Goal: Task Accomplishment & Management: Complete application form

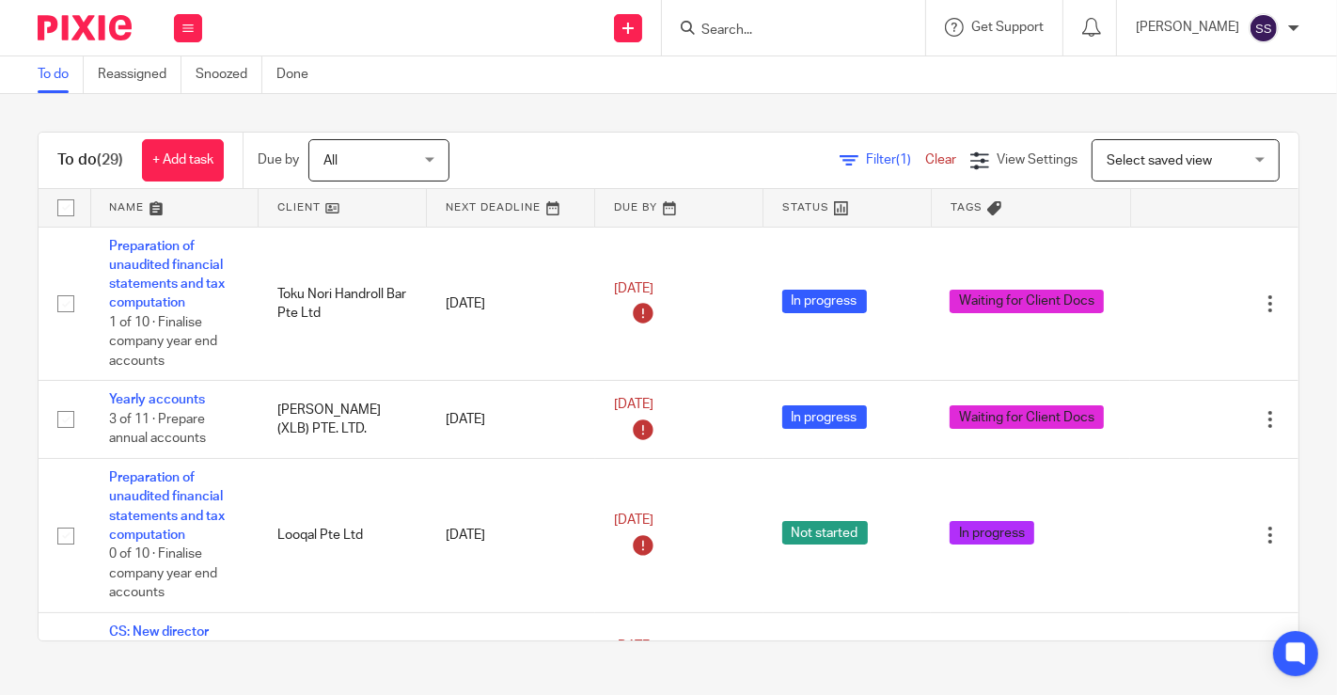
click at [323, 208] on link at bounding box center [342, 208] width 167 height 38
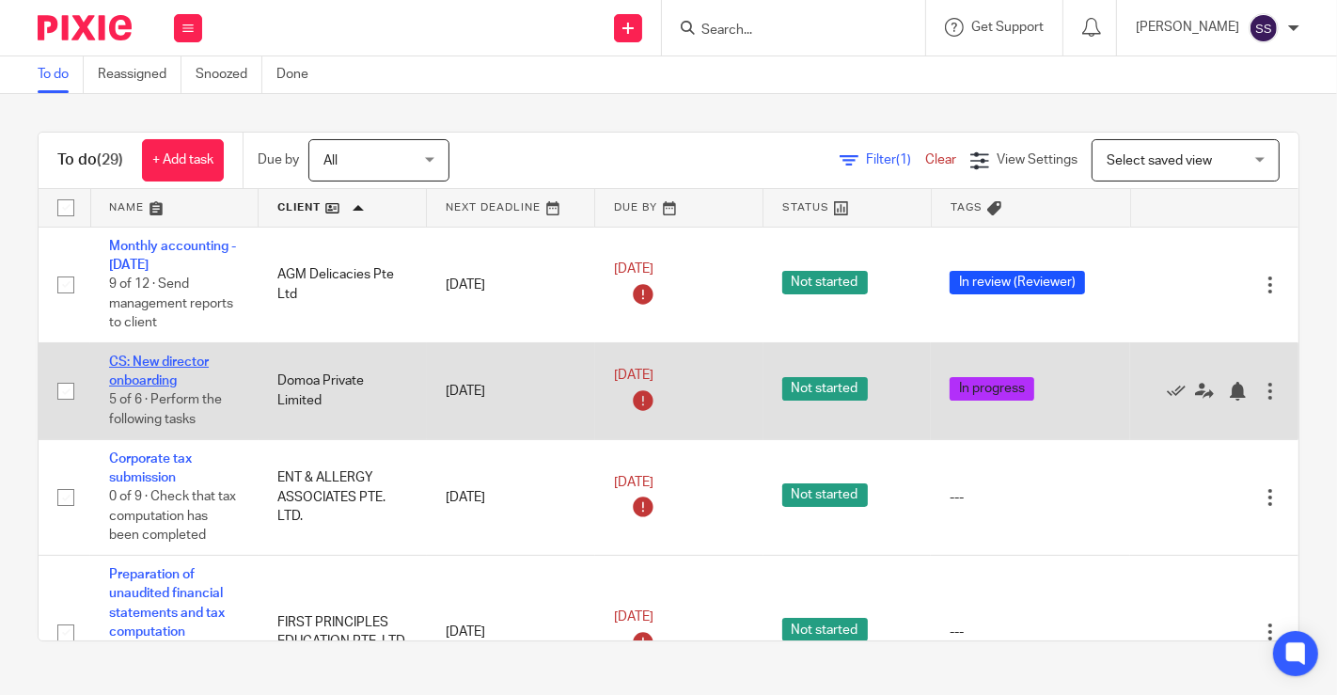
click at [177, 357] on link "CS: New director onboarding" at bounding box center [159, 371] width 100 height 32
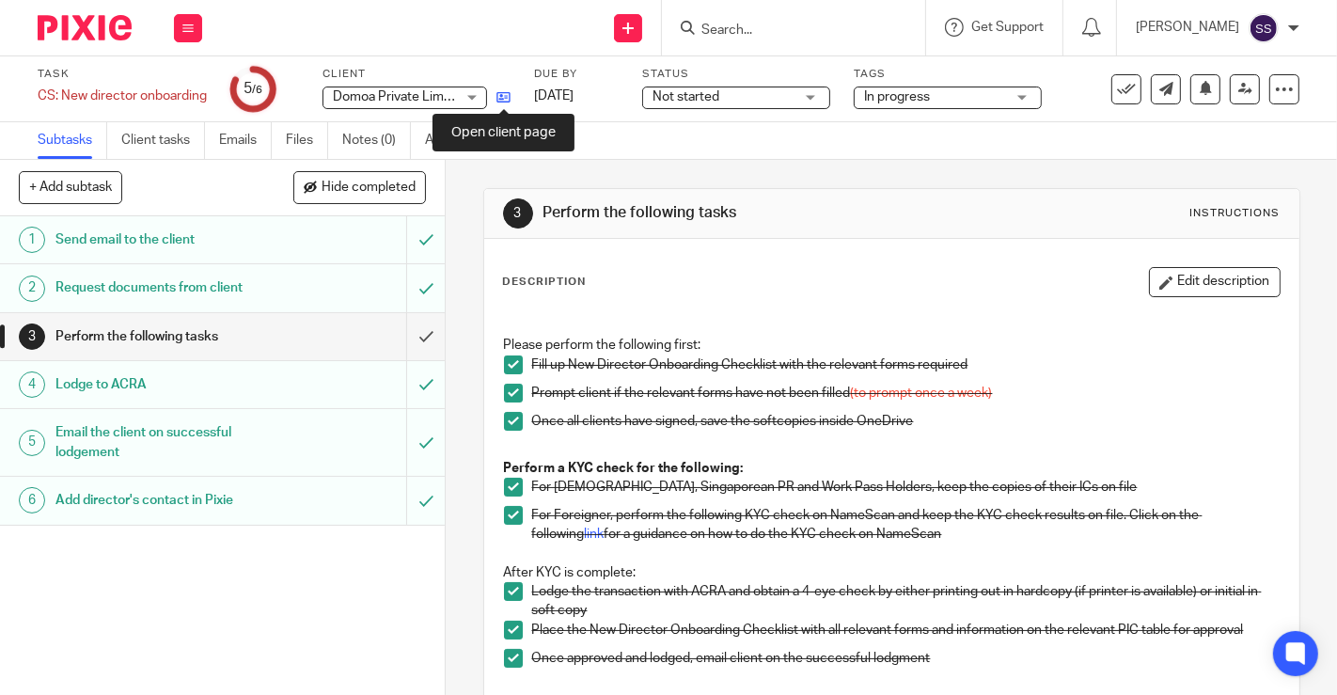
click at [503, 96] on icon at bounding box center [504, 97] width 14 height 14
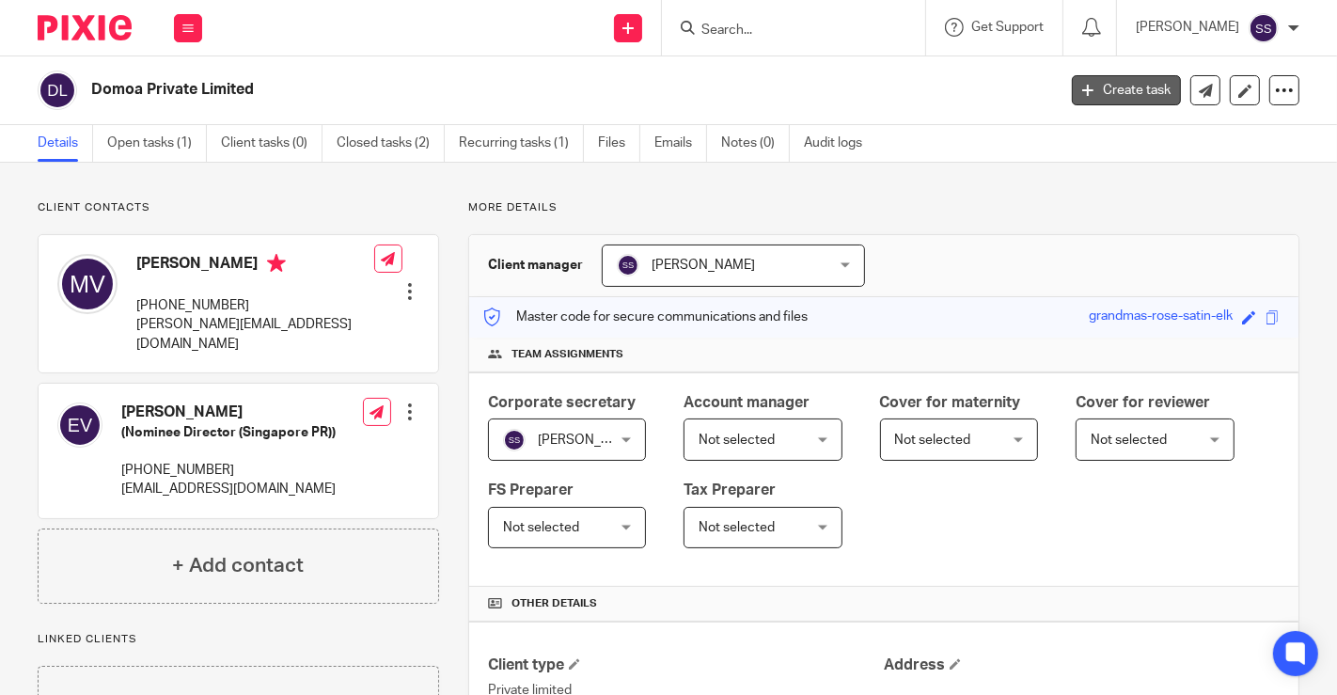
click at [1099, 87] on link "Create task" at bounding box center [1126, 90] width 109 height 30
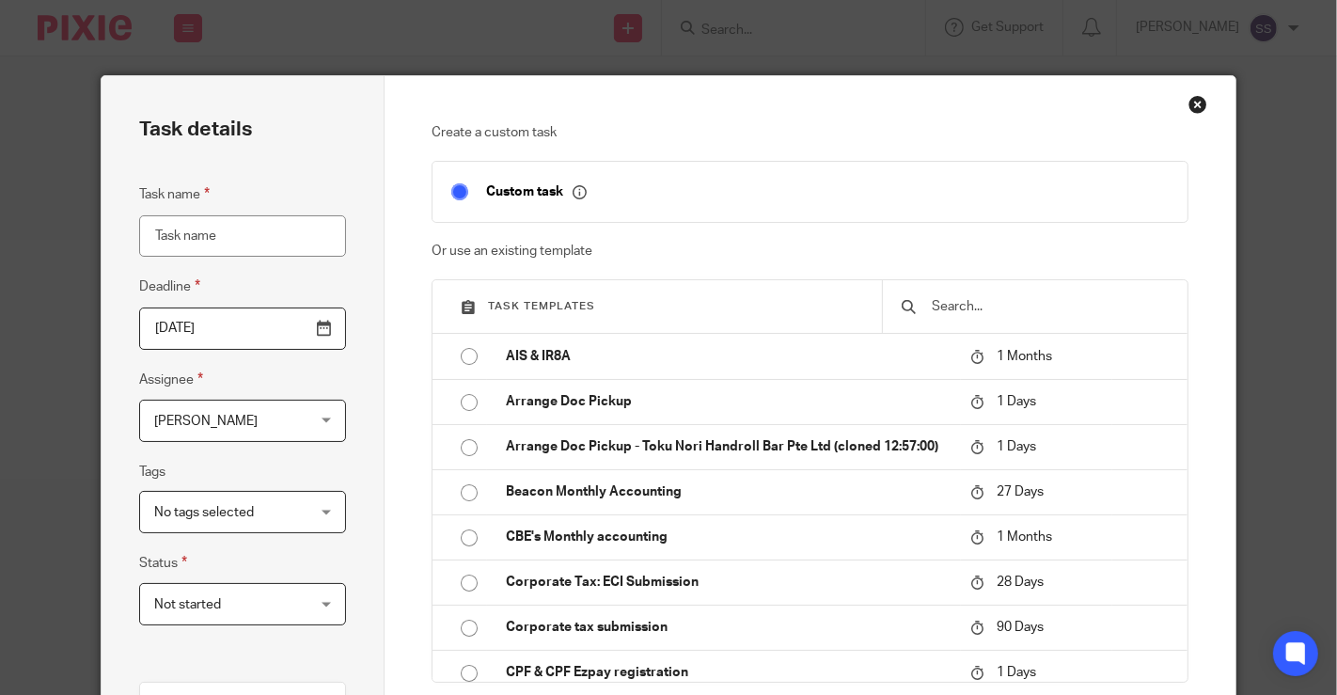
click at [954, 311] on input "text" at bounding box center [1050, 306] width 240 height 21
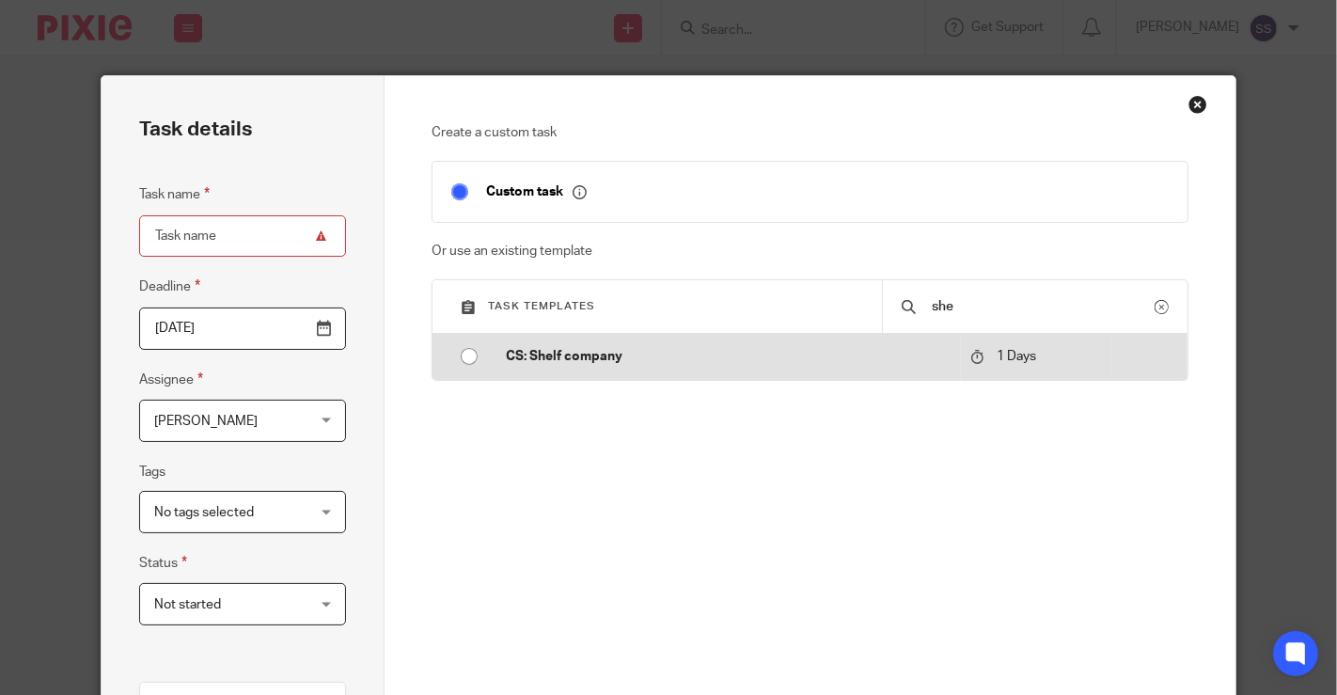
type input "she"
click at [686, 367] on td "CS: Shelf company" at bounding box center [724, 356] width 474 height 45
type input "2025-09-25"
type input "CS: Shelf company"
checkbox input "false"
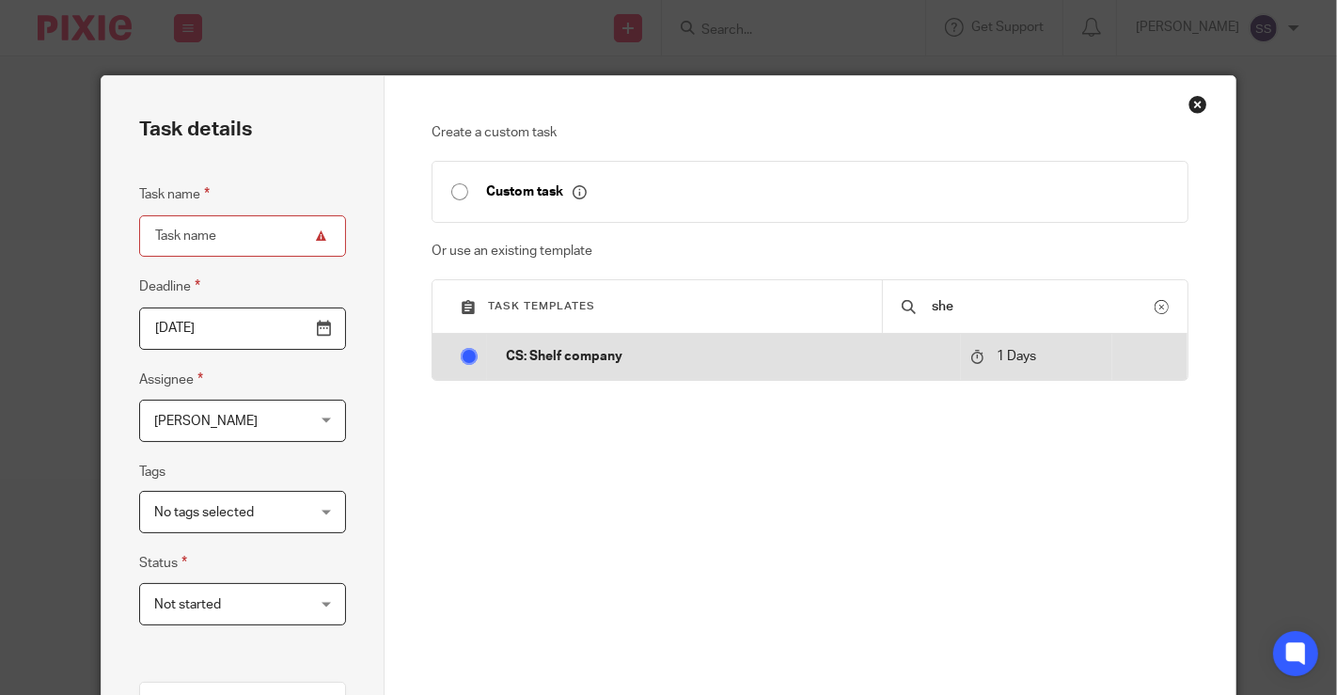
radio input "true"
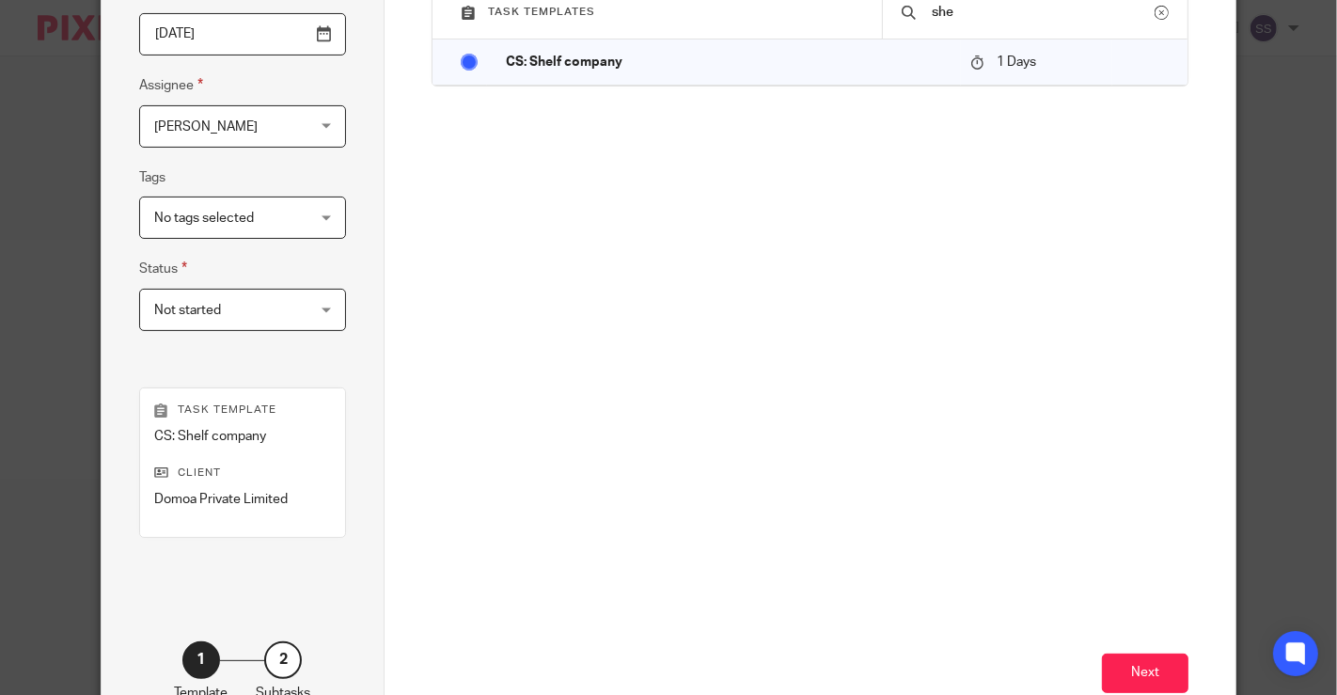
scroll to position [300, 0]
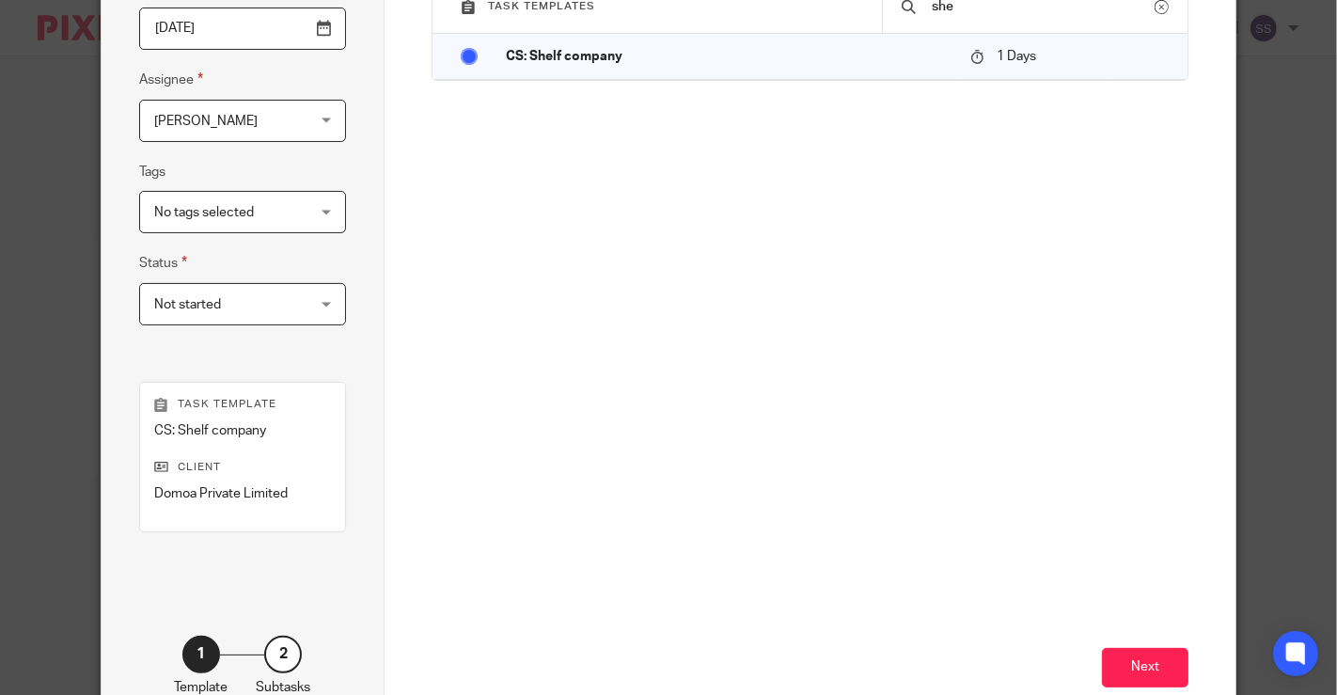
click at [1130, 689] on div "Next" at bounding box center [810, 553] width 757 height 361
click at [1130, 668] on button "Next" at bounding box center [1145, 668] width 87 height 40
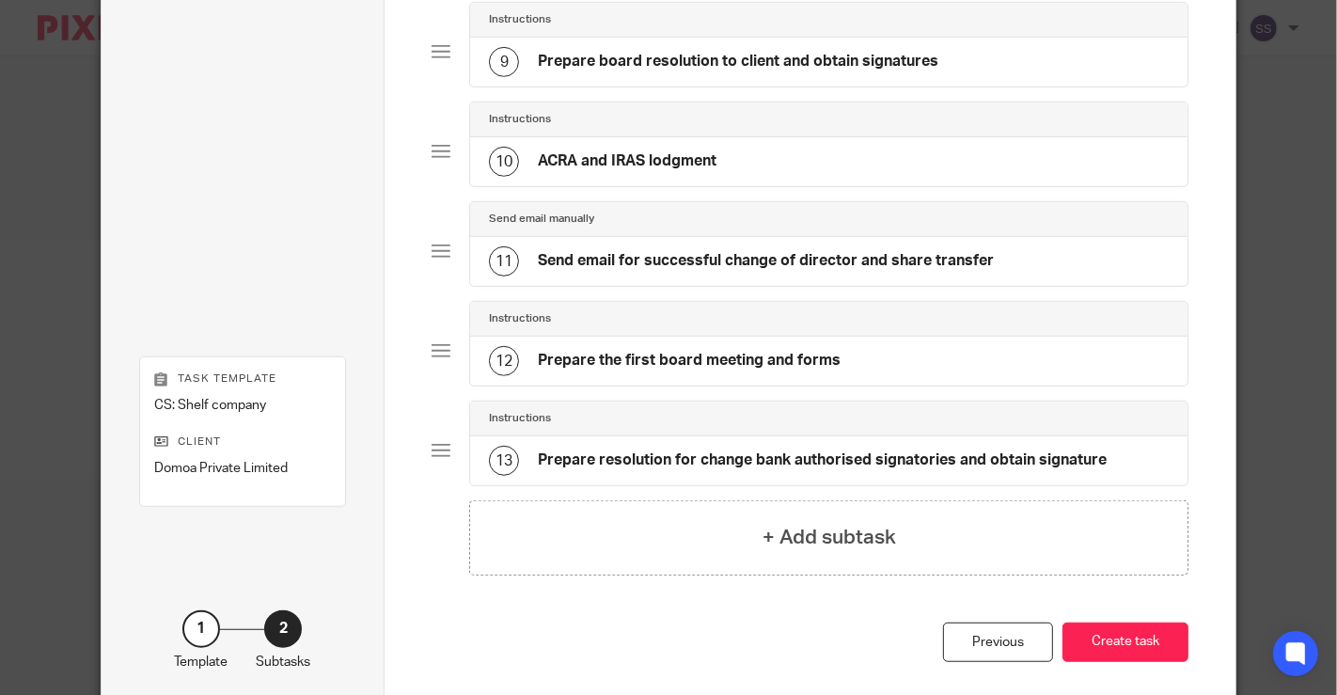
scroll to position [970, 0]
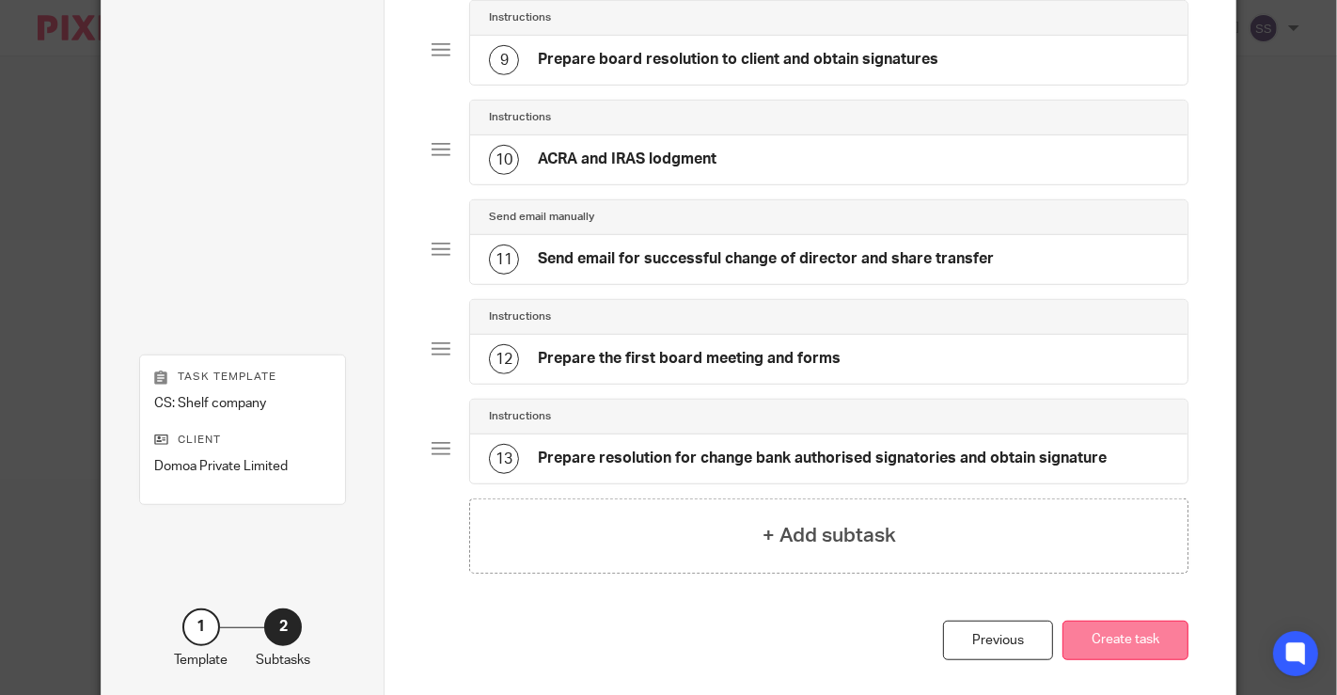
click at [1096, 638] on button "Create task" at bounding box center [1126, 641] width 126 height 40
